Goal: Task Accomplishment & Management: Complete application form

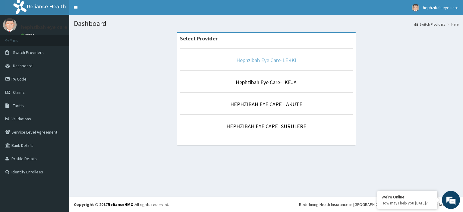
click at [279, 57] on link "Hephzibah Eye Care-LEKKI" at bounding box center [266, 60] width 60 height 7
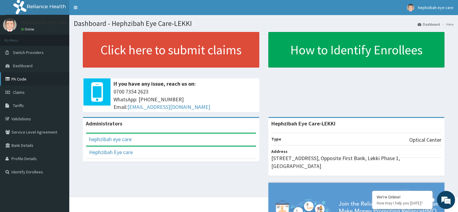
click at [18, 82] on link "PA Code" at bounding box center [34, 78] width 69 height 13
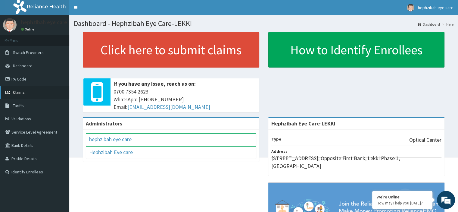
click at [34, 95] on link "Claims" at bounding box center [34, 92] width 69 height 13
click at [33, 94] on link "Claims" at bounding box center [34, 92] width 69 height 13
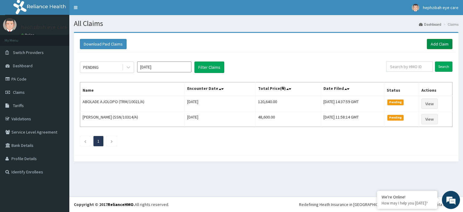
click at [434, 40] on link "Add Claim" at bounding box center [440, 44] width 26 height 10
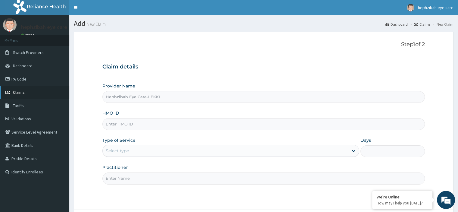
click at [42, 96] on link "Claims" at bounding box center [34, 92] width 69 height 13
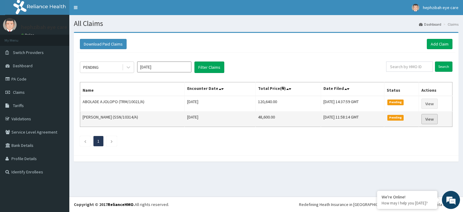
click at [426, 115] on link "View" at bounding box center [429, 119] width 16 height 10
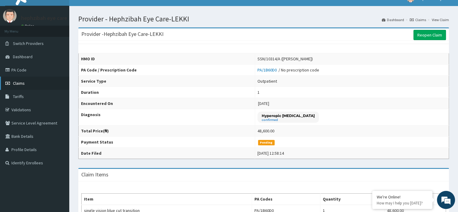
click at [27, 85] on link "Claims" at bounding box center [34, 83] width 69 height 13
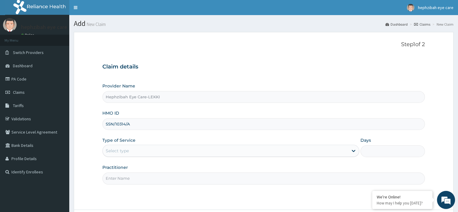
type input "SSN/10314/A"
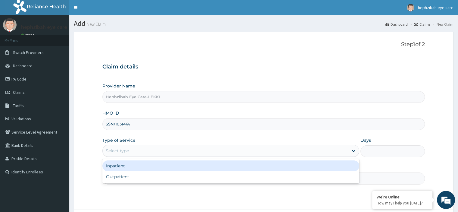
click at [165, 150] on div "Select type" at bounding box center [226, 151] width 246 height 10
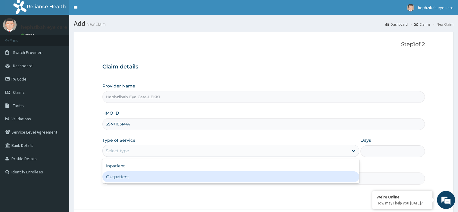
click at [159, 175] on div "Outpatient" at bounding box center [230, 176] width 257 height 11
type input "1"
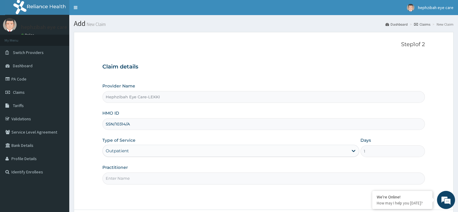
click at [137, 175] on input "Practitioner" at bounding box center [263, 178] width 323 height 12
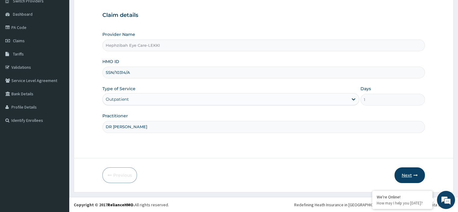
type input "DR [PERSON_NAME]"
click at [409, 170] on button "Next" at bounding box center [410, 175] width 30 height 16
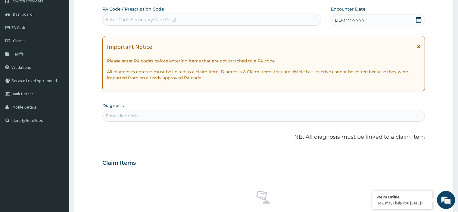
click at [141, 14] on div "Enter Code(Secondary Care Only)" at bounding box center [211, 20] width 219 height 12
paste input "PA/2565DD"
type input "PA/2565DD"
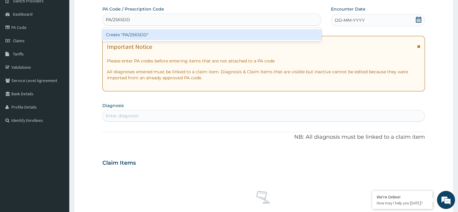
click at [150, 36] on div "Create "PA/2565DD"" at bounding box center [211, 34] width 219 height 11
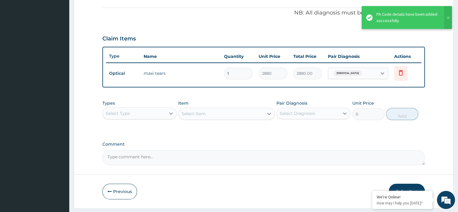
scroll to position [193, 0]
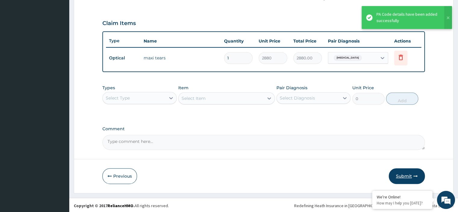
click at [402, 175] on button "Submit" at bounding box center [407, 176] width 36 height 16
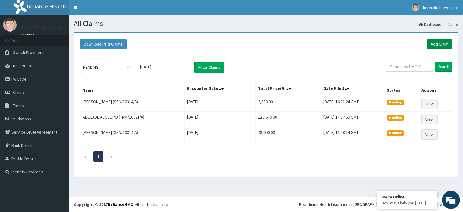
click at [446, 45] on link "Add Claim" at bounding box center [440, 44] width 26 height 10
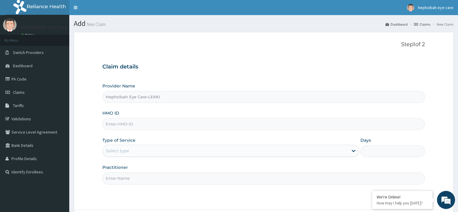
click at [135, 121] on input "HMO ID" at bounding box center [263, 124] width 323 height 12
paste input "PEC/10063/A"
type input "PEC/10063/A"
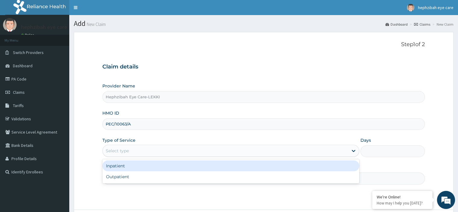
click at [217, 150] on div "Select type" at bounding box center [226, 151] width 246 height 10
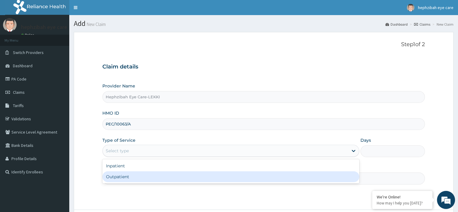
click at [208, 178] on div "Outpatient" at bounding box center [230, 176] width 257 height 11
type input "1"
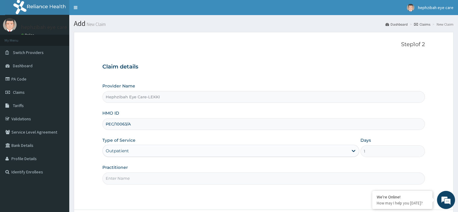
scroll to position [52, 0]
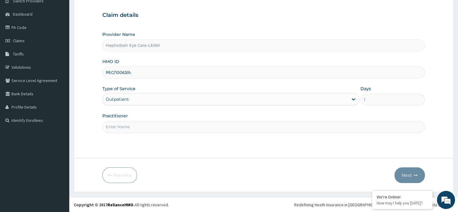
click at [113, 125] on input "Practitioner" at bounding box center [263, 127] width 323 height 12
type input "DR [PERSON_NAME]"
click at [416, 176] on icon "button" at bounding box center [416, 175] width 4 height 4
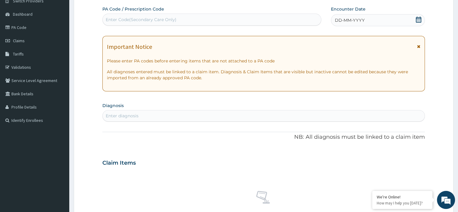
click at [143, 22] on div "Enter Code(Secondary Care Only)" at bounding box center [141, 20] width 71 height 6
paste input "PA/0A5E87"
type input "PA/0A5E87"
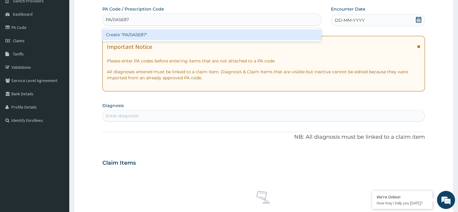
click at [143, 34] on div "Create "PA/0A5E87"" at bounding box center [211, 34] width 219 height 11
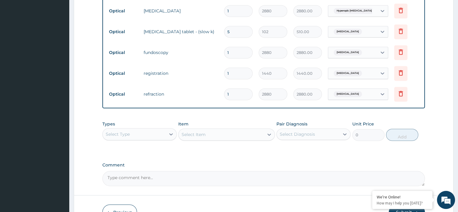
scroll to position [317, 0]
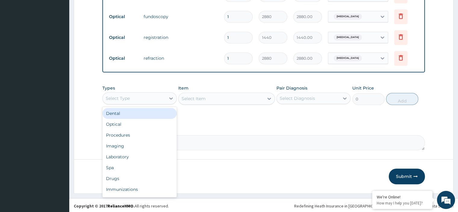
click at [140, 97] on div "Select Type" at bounding box center [134, 98] width 63 height 10
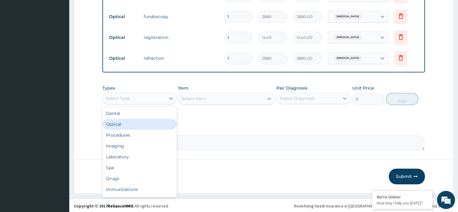
click at [127, 122] on div "Optical" at bounding box center [139, 124] width 74 height 11
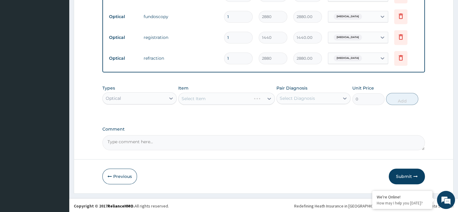
click at [203, 99] on div "Select Item" at bounding box center [226, 99] width 97 height 12
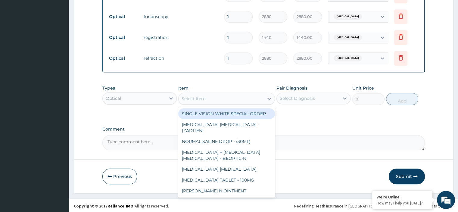
click at [220, 95] on div "Select Item" at bounding box center [221, 99] width 85 height 10
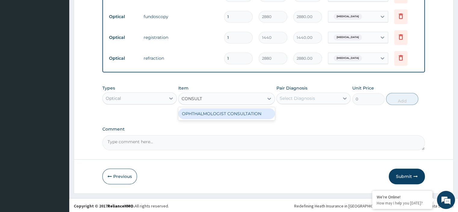
type input "CONSUL"
click at [222, 112] on div "OPTOMETRIST CONSULATION" at bounding box center [226, 113] width 97 height 11
type input "3600"
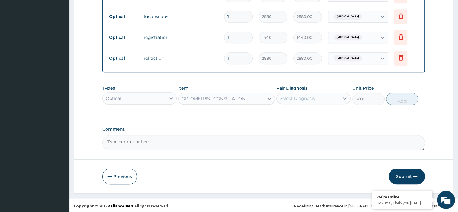
click at [292, 93] on div "Select Diagnosis" at bounding box center [308, 98] width 63 height 10
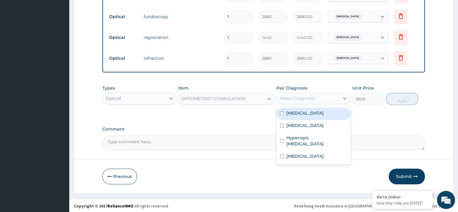
click at [292, 112] on label "[MEDICAL_DATA]" at bounding box center [305, 113] width 37 height 6
checkbox input "true"
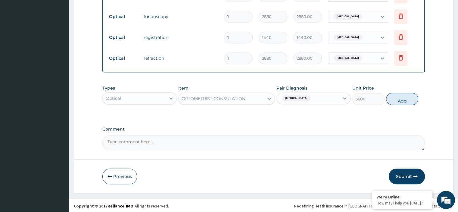
drag, startPoint x: 323, startPoint y: 97, endPoint x: 318, endPoint y: 98, distance: 4.3
click at [318, 98] on div "[MEDICAL_DATA]" at bounding box center [308, 98] width 63 height 10
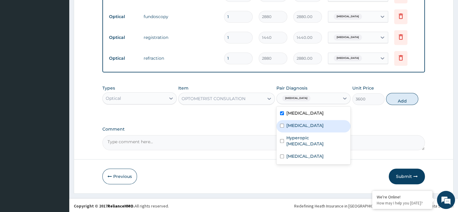
click at [310, 125] on label "Ocular hypertension" at bounding box center [305, 125] width 37 height 6
checkbox input "true"
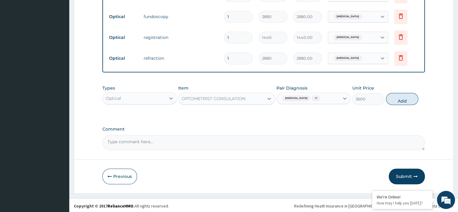
drag, startPoint x: 318, startPoint y: 96, endPoint x: 323, endPoint y: 91, distance: 7.3
click at [323, 91] on div "Pair Diagnosis option Ocular hypertension, selected. Select is focused ,type to…" at bounding box center [314, 95] width 74 height 20
click at [323, 91] on div "Pair Diagnosis Dry eyes + 1" at bounding box center [314, 95] width 74 height 20
drag, startPoint x: 324, startPoint y: 98, endPoint x: 310, endPoint y: 131, distance: 36.0
click at [310, 104] on div "option Ocular hypertension, selected. option Ocular hypertension selected, 2 of…" at bounding box center [314, 98] width 74 height 11
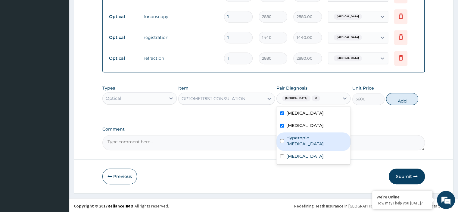
click at [310, 132] on div "Hyperopic astigmatism" at bounding box center [314, 141] width 74 height 18
checkbox input "true"
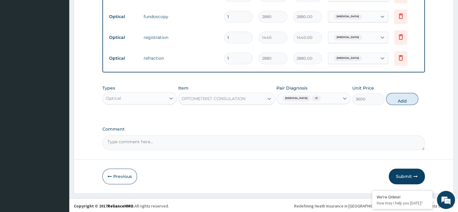
drag, startPoint x: 325, startPoint y: 91, endPoint x: 326, endPoint y: 98, distance: 6.9
click at [326, 98] on div "Dry eyes + 2" at bounding box center [314, 98] width 74 height 11
click at [326, 98] on div "Dry eyes + 2" at bounding box center [308, 98] width 63 height 10
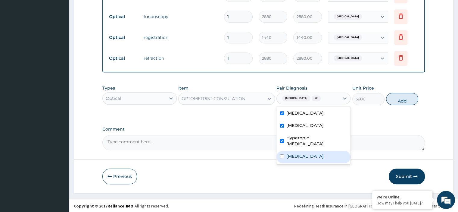
click at [314, 151] on div "Presbyopia" at bounding box center [314, 157] width 74 height 12
checkbox input "true"
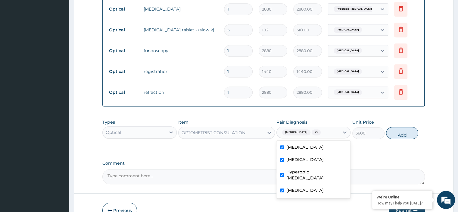
scroll to position [284, 0]
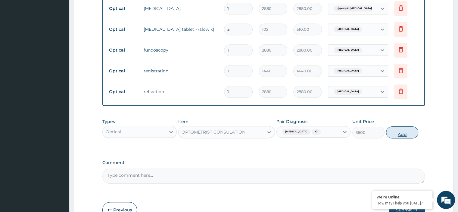
click at [404, 130] on button "Add" at bounding box center [402, 132] width 32 height 12
type input "0"
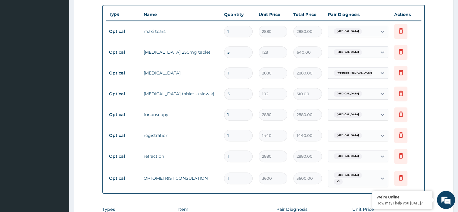
scroll to position [219, 0]
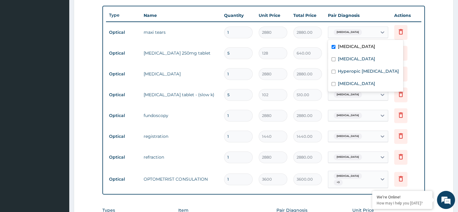
drag, startPoint x: 381, startPoint y: 28, endPoint x: 352, endPoint y: 58, distance: 41.4
click at [352, 58] on form "Step 2 of 2 PA Code / Prescription Code PA/0A5E87 Encounter Date 08-08-2025 Imp…" at bounding box center [264, 64] width 380 height 502
drag, startPoint x: 352, startPoint y: 58, endPoint x: 360, endPoint y: 55, distance: 8.4
click at [360, 56] on label "Ocular hypertension" at bounding box center [356, 59] width 37 height 6
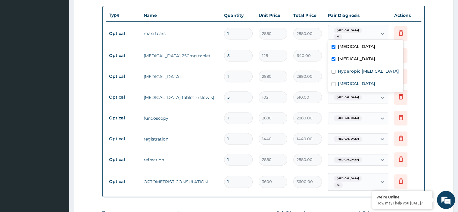
click at [360, 56] on label "Ocular hypertension" at bounding box center [356, 59] width 37 height 6
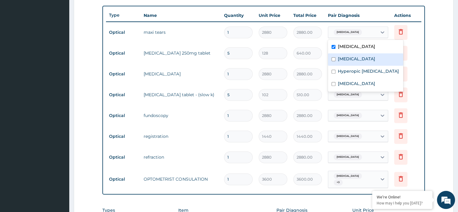
click at [348, 61] on label "Ocular hypertension" at bounding box center [356, 59] width 37 height 6
checkbox input "true"
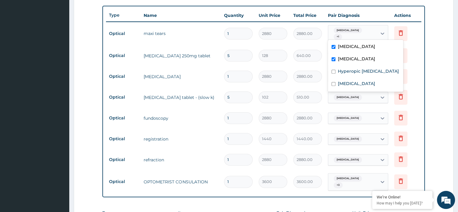
click at [368, 33] on div "Dry eyes + 1" at bounding box center [353, 33] width 49 height 17
drag, startPoint x: 369, startPoint y: 33, endPoint x: 354, endPoint y: 69, distance: 39.7
click at [354, 69] on form "Step 2 of 2 PA Code / Prescription Code PA/0A5E87 Encounter Date 08-08-2025 Imp…" at bounding box center [264, 65] width 380 height 505
click at [354, 69] on label "Hyperopic astigmatism" at bounding box center [368, 71] width 61 height 6
checkbox input "true"
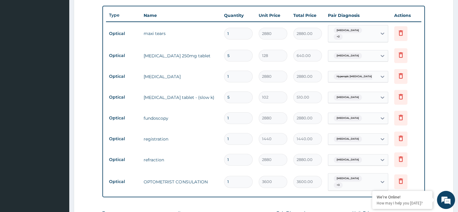
click at [376, 32] on div "Dry eyes + 2" at bounding box center [353, 33] width 49 height 17
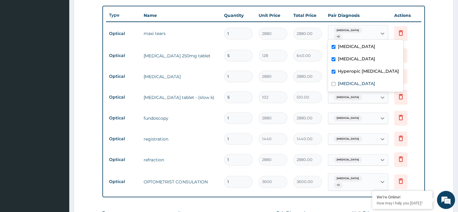
click at [376, 32] on div "Dry eyes + 2" at bounding box center [353, 33] width 49 height 17
click at [357, 89] on div "Presbyopia" at bounding box center [365, 84] width 75 height 12
checkbox input "true"
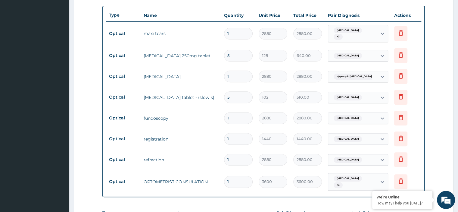
drag, startPoint x: 412, startPoint y: 43, endPoint x: 363, endPoint y: 53, distance: 49.7
click at [363, 53] on tr "Optical diamox 250mg tablet 5 128 640.00 Ocular hypertension Delete" at bounding box center [263, 55] width 315 height 21
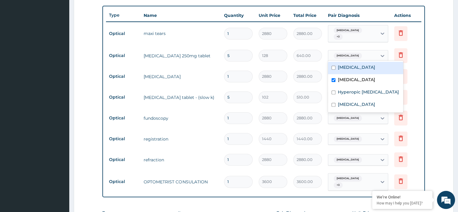
click at [362, 53] on span "Ocular hypertension" at bounding box center [348, 56] width 28 height 6
click at [356, 68] on label "[MEDICAL_DATA]" at bounding box center [356, 67] width 37 height 6
checkbox input "true"
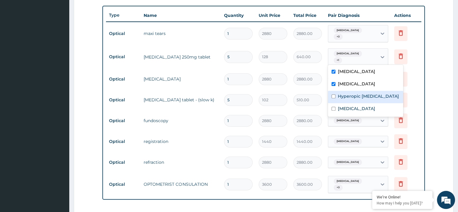
click at [353, 93] on label "Hyperopic astigmatism" at bounding box center [368, 96] width 61 height 6
checkbox input "true"
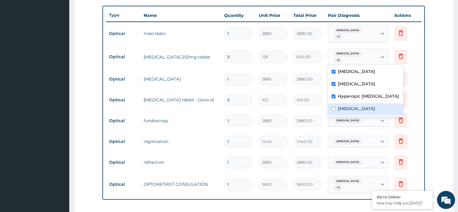
click at [348, 106] on label "Presbyopia" at bounding box center [356, 109] width 37 height 6
checkbox input "true"
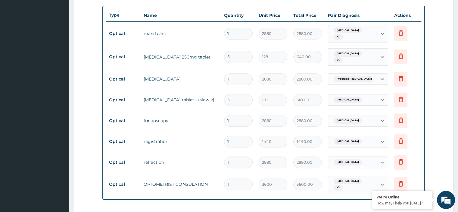
click at [416, 84] on td "Delete" at bounding box center [407, 79] width 30 height 21
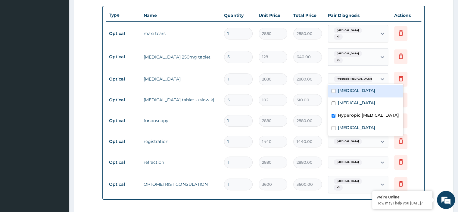
click at [363, 76] on span "Hyperopic astigmatism" at bounding box center [354, 79] width 41 height 6
click at [356, 91] on label "[MEDICAL_DATA]" at bounding box center [356, 90] width 37 height 6
checkbox input "true"
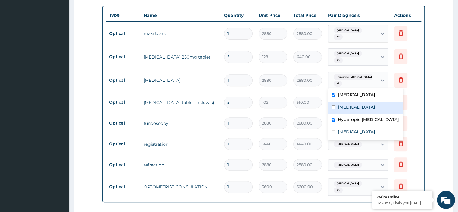
click at [351, 103] on div "Ocular hypertension" at bounding box center [365, 108] width 75 height 12
checkbox input "true"
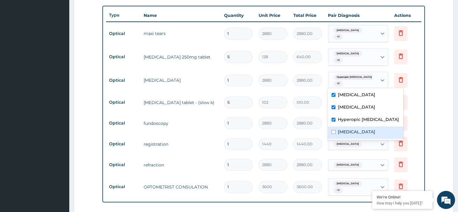
click at [341, 129] on label "Presbyopia" at bounding box center [356, 132] width 37 height 6
checkbox input "true"
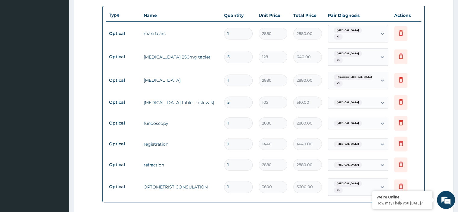
click at [415, 104] on td "Delete" at bounding box center [407, 102] width 30 height 21
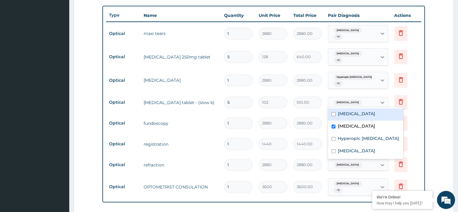
click at [357, 99] on span "Ocular hypertension" at bounding box center [348, 102] width 28 height 6
click at [345, 115] on label "[MEDICAL_DATA]" at bounding box center [356, 114] width 37 height 6
checkbox input "true"
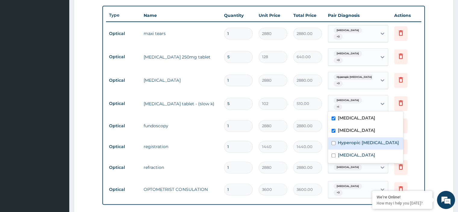
click at [334, 141] on input "checkbox" at bounding box center [334, 143] width 4 height 4
checkbox input "true"
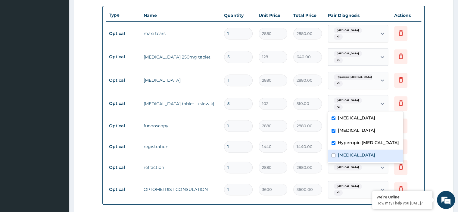
click at [347, 156] on label "Presbyopia" at bounding box center [356, 155] width 37 height 6
checkbox input "true"
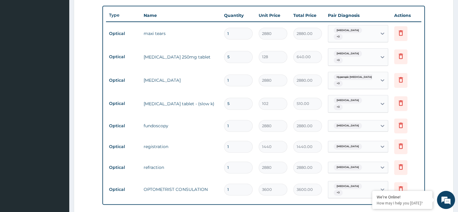
click at [421, 136] on td "Delete" at bounding box center [407, 146] width 30 height 21
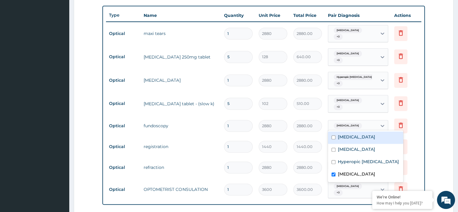
click at [359, 121] on div "Presbyopia" at bounding box center [353, 126] width 49 height 10
click at [350, 141] on div "[MEDICAL_DATA]" at bounding box center [365, 137] width 75 height 12
checkbox input "true"
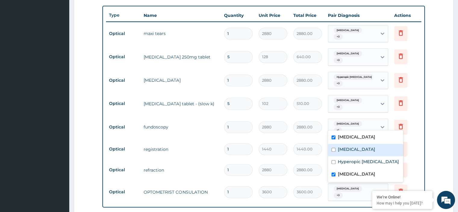
click at [344, 150] on label "Ocular hypertension" at bounding box center [356, 149] width 37 height 6
checkbox input "true"
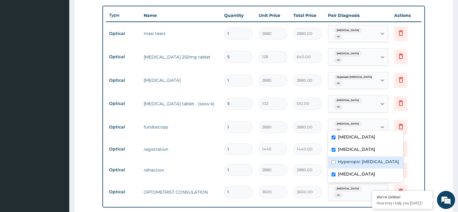
click at [337, 162] on div "Hyperopic astigmatism" at bounding box center [365, 162] width 75 height 12
checkbox input "true"
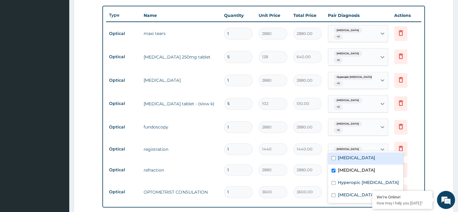
click at [359, 145] on div "Ocular hypertension" at bounding box center [348, 149] width 32 height 8
click at [348, 154] on div "[MEDICAL_DATA]" at bounding box center [365, 158] width 75 height 12
checkbox input "true"
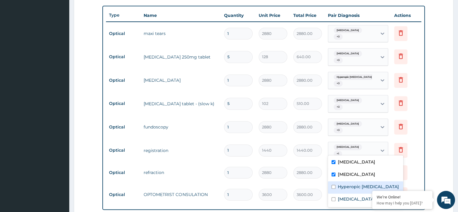
click at [349, 184] on label "Hyperopic astigmatism" at bounding box center [368, 187] width 61 height 6
checkbox input "true"
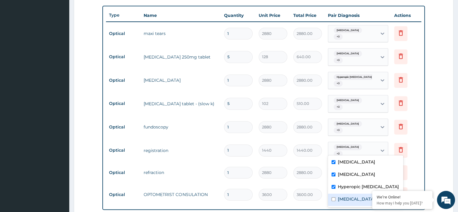
click at [339, 197] on label "Presbyopia" at bounding box center [356, 199] width 37 height 6
checkbox input "true"
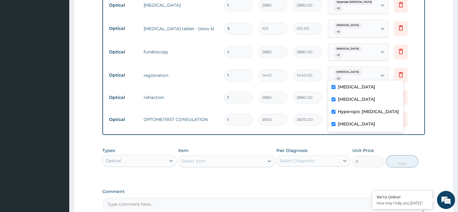
scroll to position [301, 0]
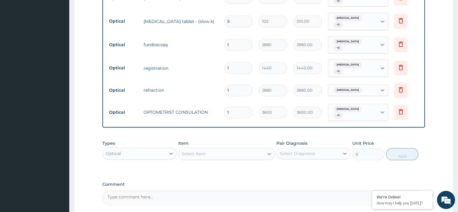
click at [418, 111] on td "Delete" at bounding box center [407, 112] width 30 height 21
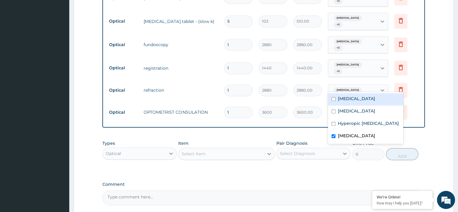
drag, startPoint x: 370, startPoint y: 81, endPoint x: 367, endPoint y: 102, distance: 21.2
click at [367, 102] on div "[MEDICAL_DATA]" at bounding box center [365, 99] width 75 height 12
checkbox input "true"
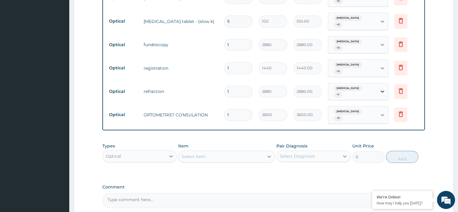
click at [378, 87] on div at bounding box center [382, 91] width 11 height 11
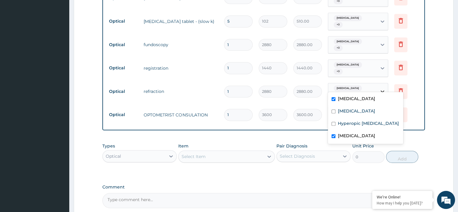
click at [378, 87] on div at bounding box center [382, 91] width 11 height 11
drag, startPoint x: 358, startPoint y: 111, endPoint x: 373, endPoint y: 81, distance: 33.4
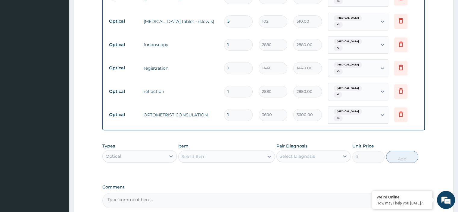
drag, startPoint x: 373, startPoint y: 81, endPoint x: 374, endPoint y: 86, distance: 5.4
click at [374, 86] on div "Presbyopia + 1" at bounding box center [353, 91] width 49 height 17
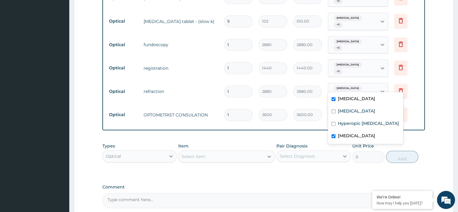
click at [374, 86] on div "Presbyopia + 1" at bounding box center [353, 91] width 49 height 17
click at [359, 112] on label "Ocular hypertension" at bounding box center [356, 111] width 37 height 6
checkbox input "true"
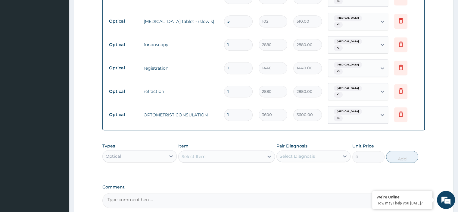
drag, startPoint x: 374, startPoint y: 82, endPoint x: 374, endPoint y: 86, distance: 3.9
click at [374, 86] on div "Presbyopia + 2" at bounding box center [353, 91] width 49 height 17
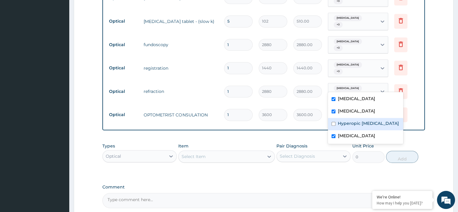
drag, startPoint x: 374, startPoint y: 86, endPoint x: 354, endPoint y: 123, distance: 42.1
click at [354, 123] on label "Hyperopic astigmatism" at bounding box center [368, 123] width 61 height 6
checkbox input "true"
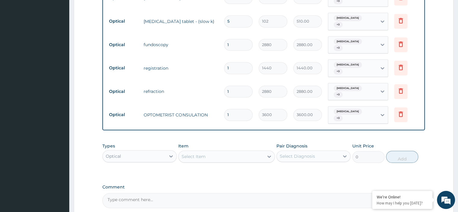
click at [416, 107] on td "Delete" at bounding box center [407, 114] width 30 height 21
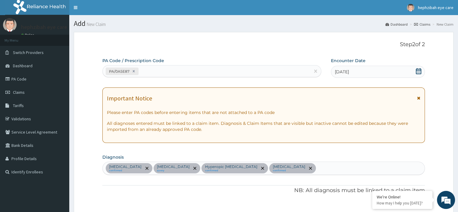
scroll to position [348, 0]
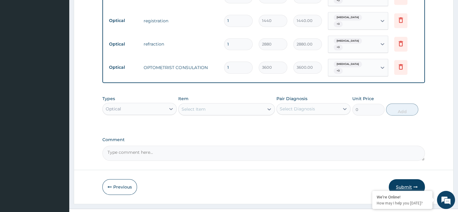
click at [407, 179] on button "Submit" at bounding box center [407, 187] width 36 height 16
